Goal: Information Seeking & Learning: Understand process/instructions

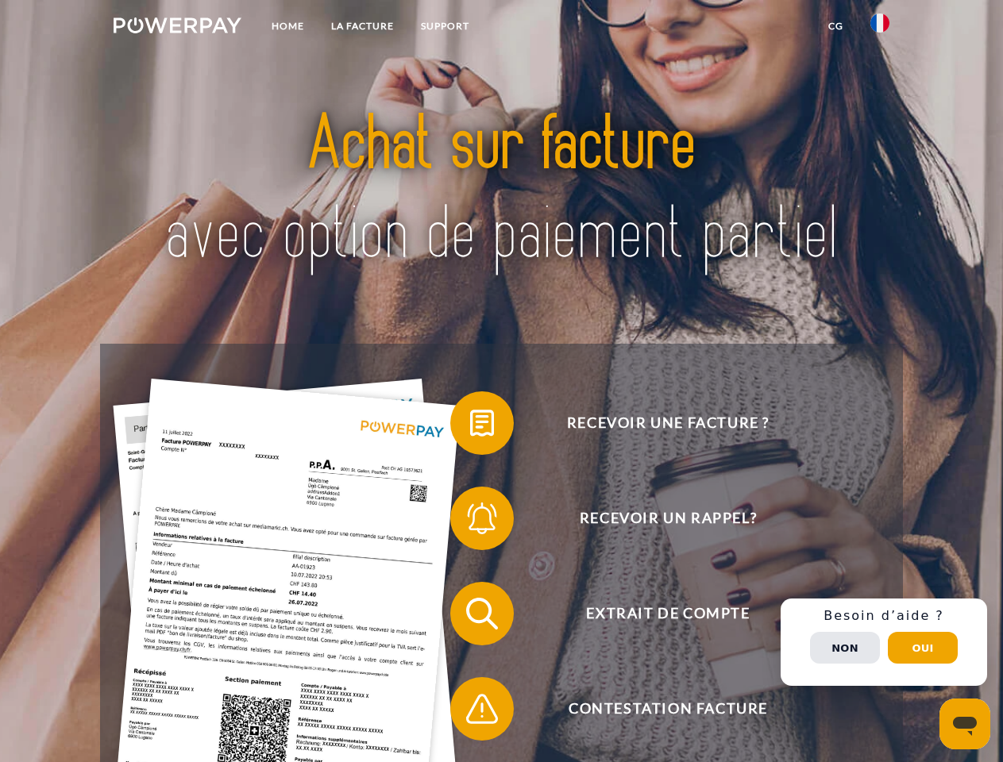
click at [177, 28] on img at bounding box center [178, 25] width 128 height 16
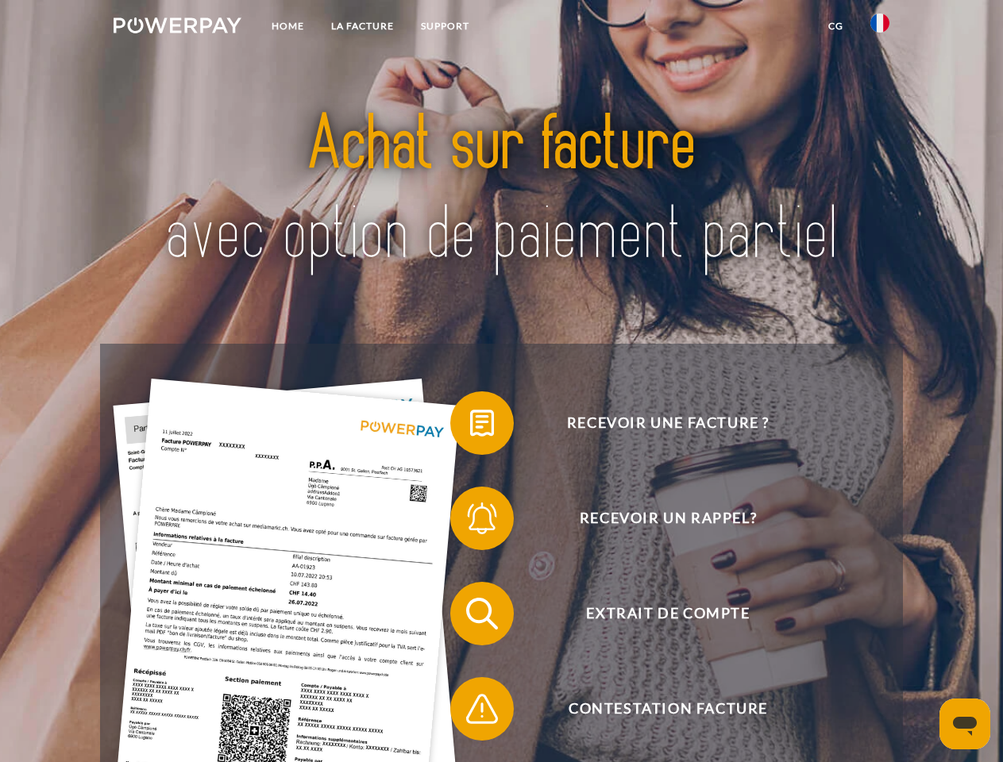
click at [880, 28] on img at bounding box center [879, 22] width 19 height 19
click at [835, 26] on link "CG" at bounding box center [836, 26] width 42 height 29
click at [470, 426] on span at bounding box center [457, 422] width 79 height 79
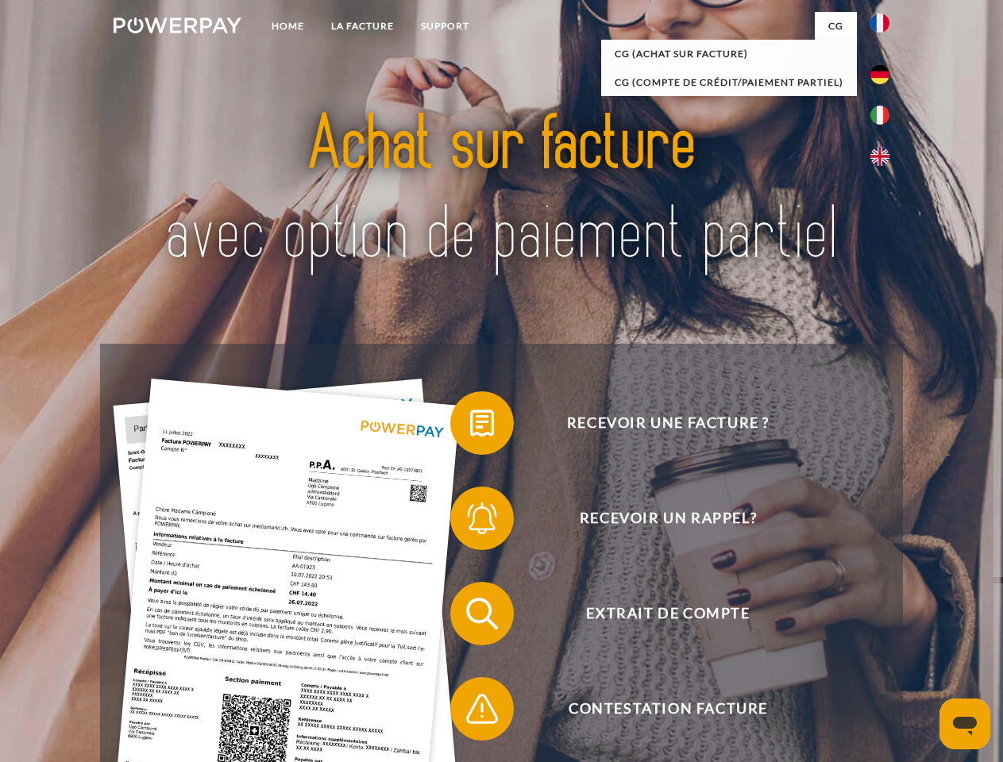
click at [470, 522] on div "Recevoir une facture ? Recevoir un rappel? Extrait de compte retour" at bounding box center [501, 661] width 802 height 635
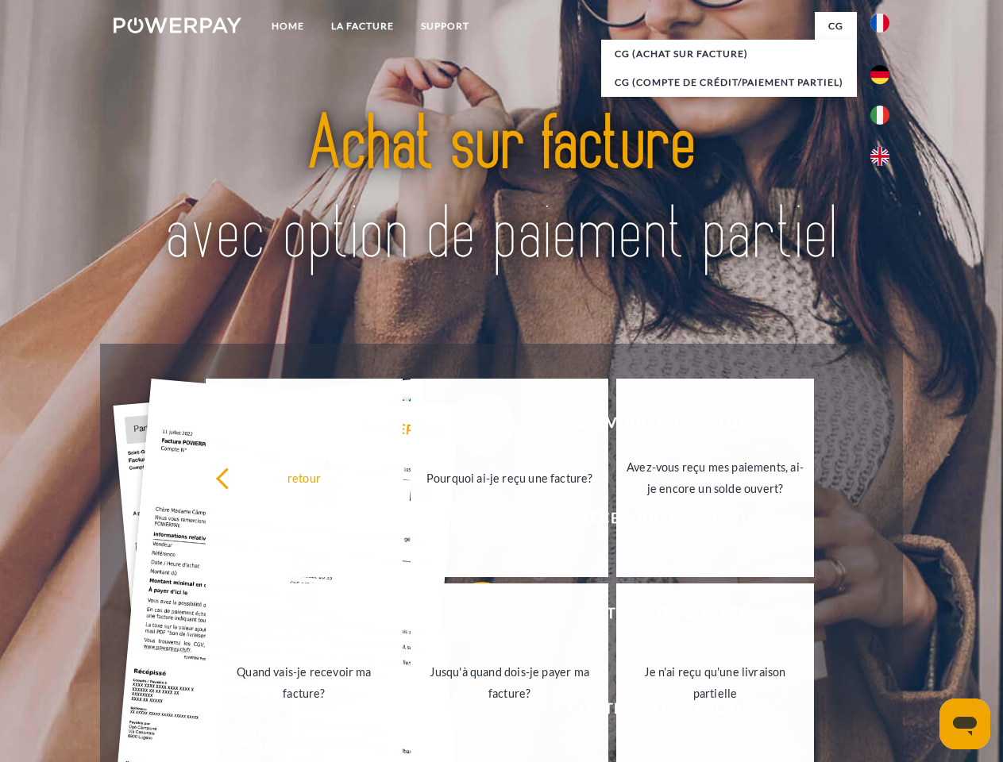
click at [470, 617] on link "Jusqu'à quand dois-je payer ma facture?" at bounding box center [509, 683] width 198 height 198
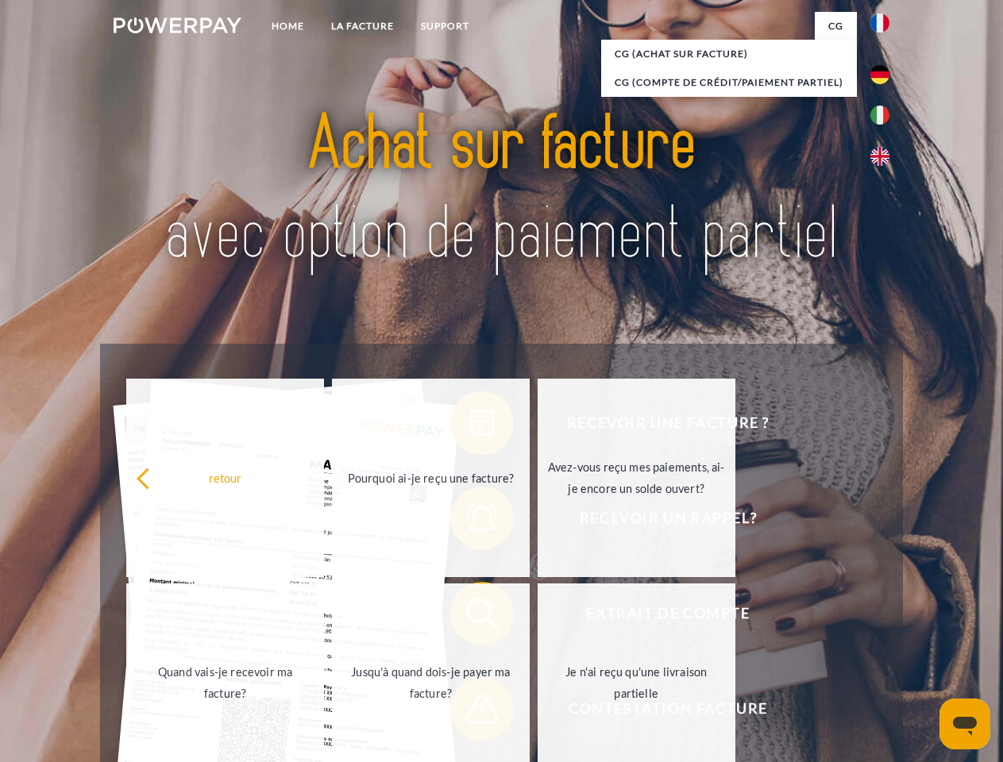
click at [470, 712] on span at bounding box center [457, 708] width 79 height 79
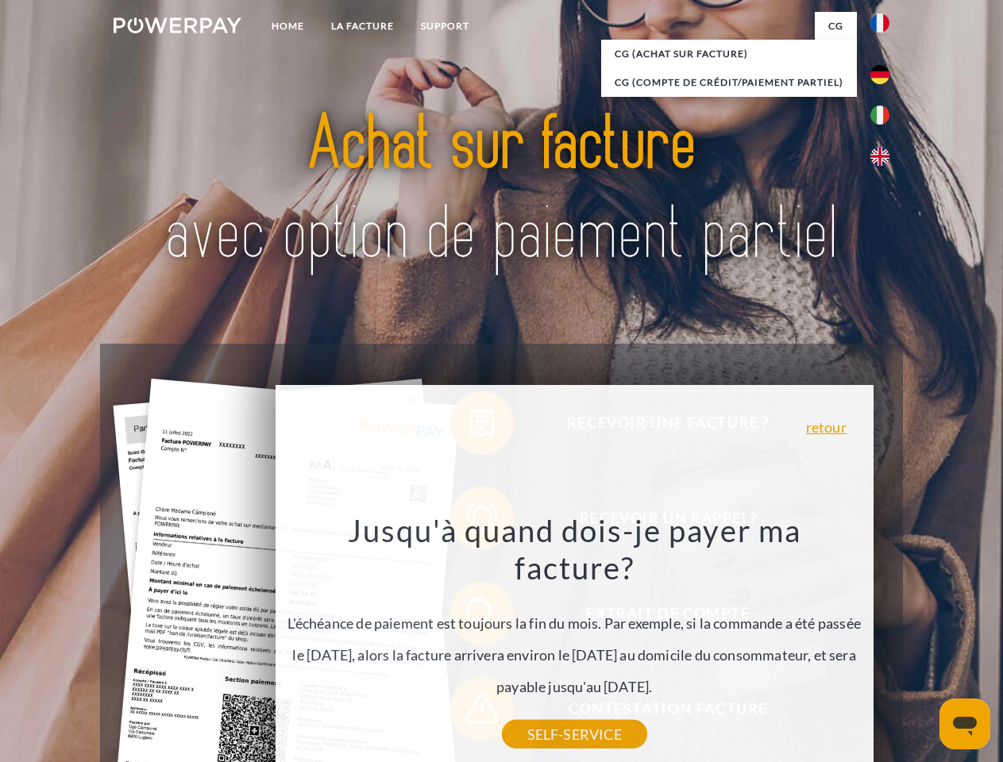
click at [884, 642] on div "Recevoir une facture ? Recevoir un rappel? Extrait de compte retour" at bounding box center [501, 661] width 802 height 635
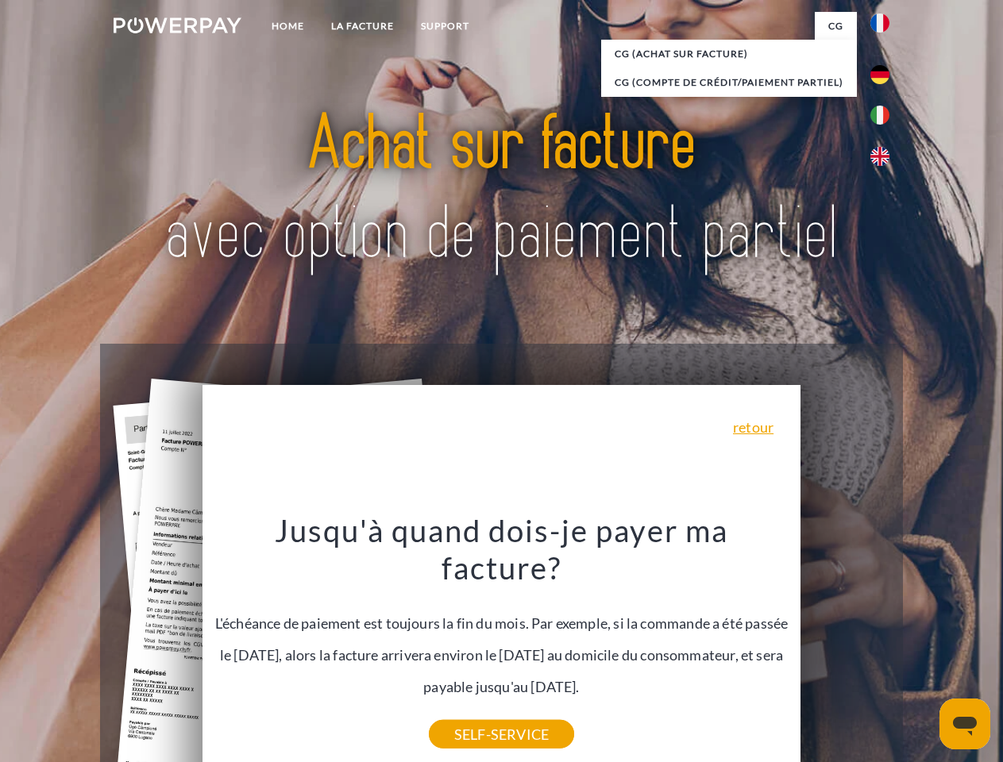
click at [845, 645] on span "Extrait de compte" at bounding box center [667, 614] width 389 height 64
click at [923, 648] on header "Home LA FACTURE Support" at bounding box center [501, 548] width 1003 height 1096
